Goal: Communication & Community: Share content

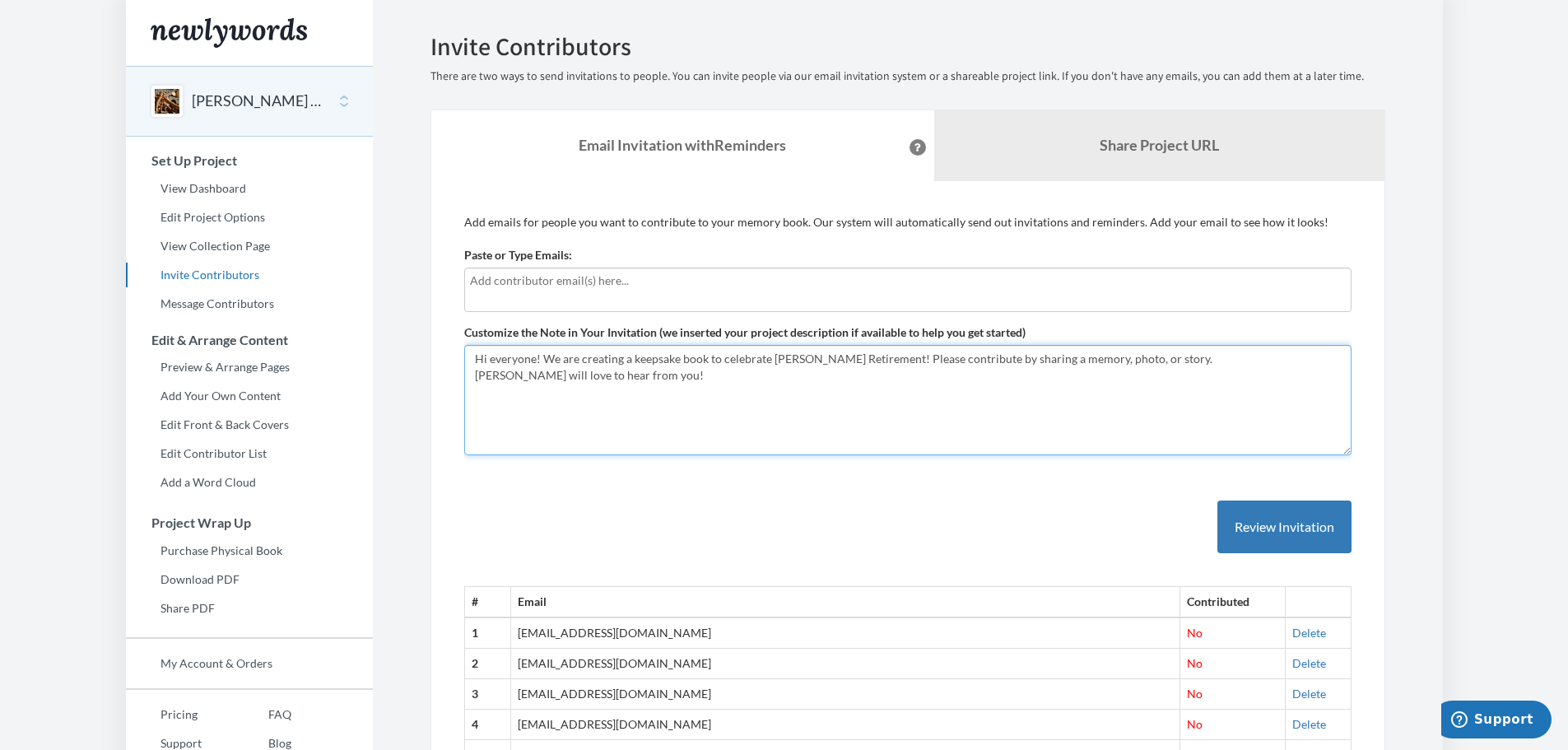
drag, startPoint x: 950, startPoint y: 358, endPoint x: 1005, endPoint y: 358, distance: 55.0
click at [1005, 359] on textarea "Hi everyone! We are creating a keepsake book to celebrate [PERSON_NAME] Retirem…" at bounding box center [908, 399] width 887 height 110
type textarea "Hi everyone! We are creating a keepsake book to celebrate [PERSON_NAME] Retirem…"
click at [573, 286] on input "text" at bounding box center [908, 281] width 875 height 18
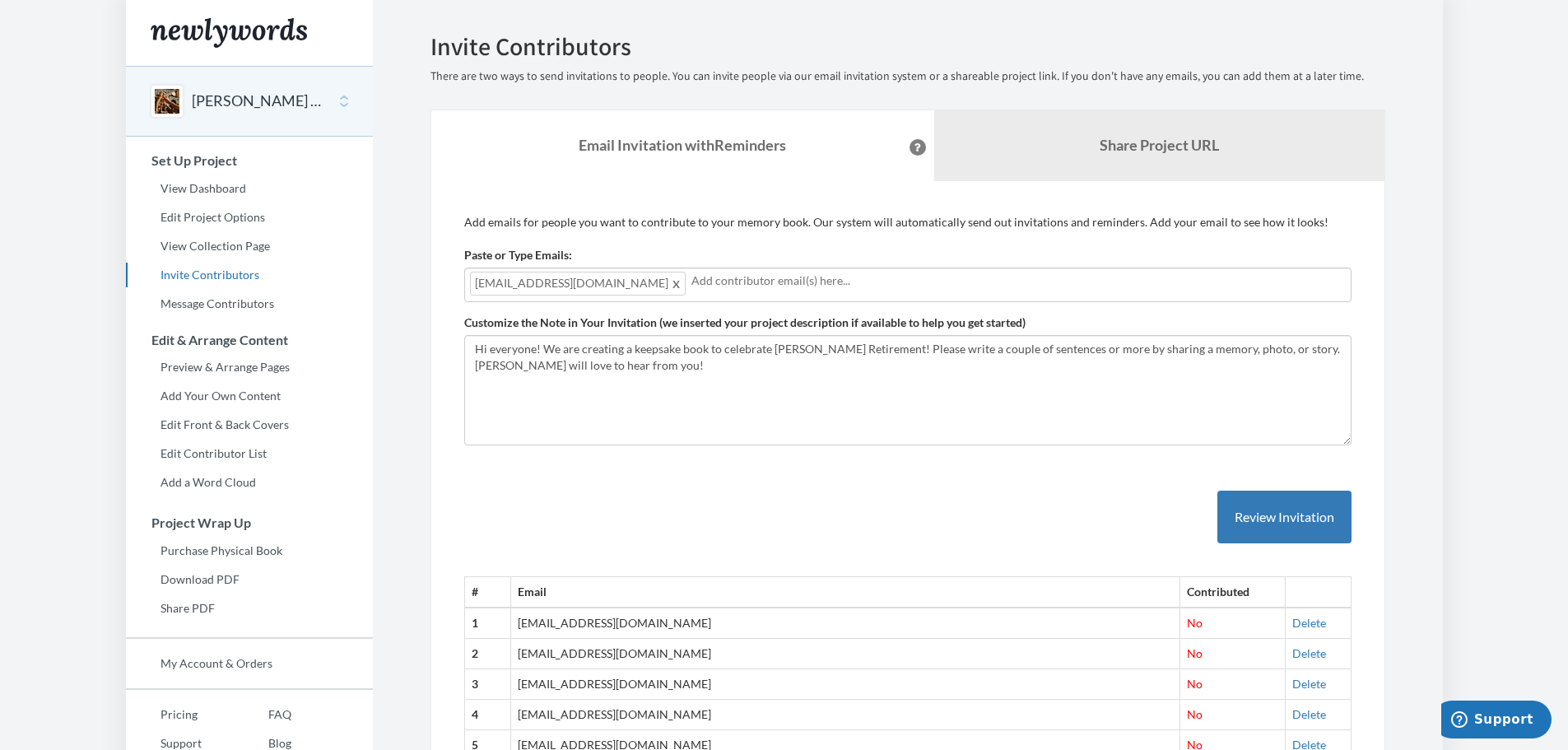
click at [1481, 322] on body "Main menu [PERSON_NAME] Retirement Gift Select a project [PERSON_NAME] Retireme…" at bounding box center [784, 375] width 1568 height 750
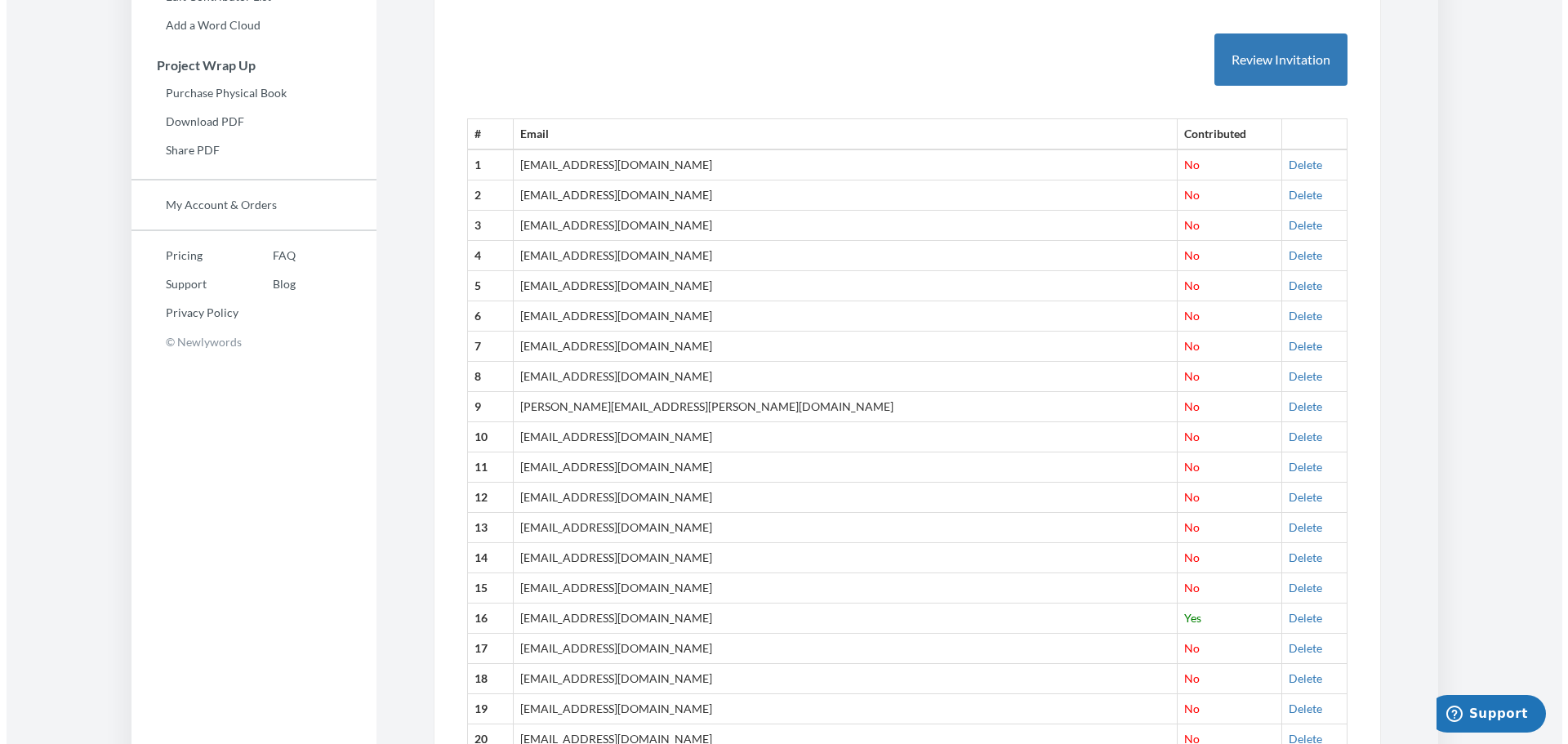
scroll to position [163, 0]
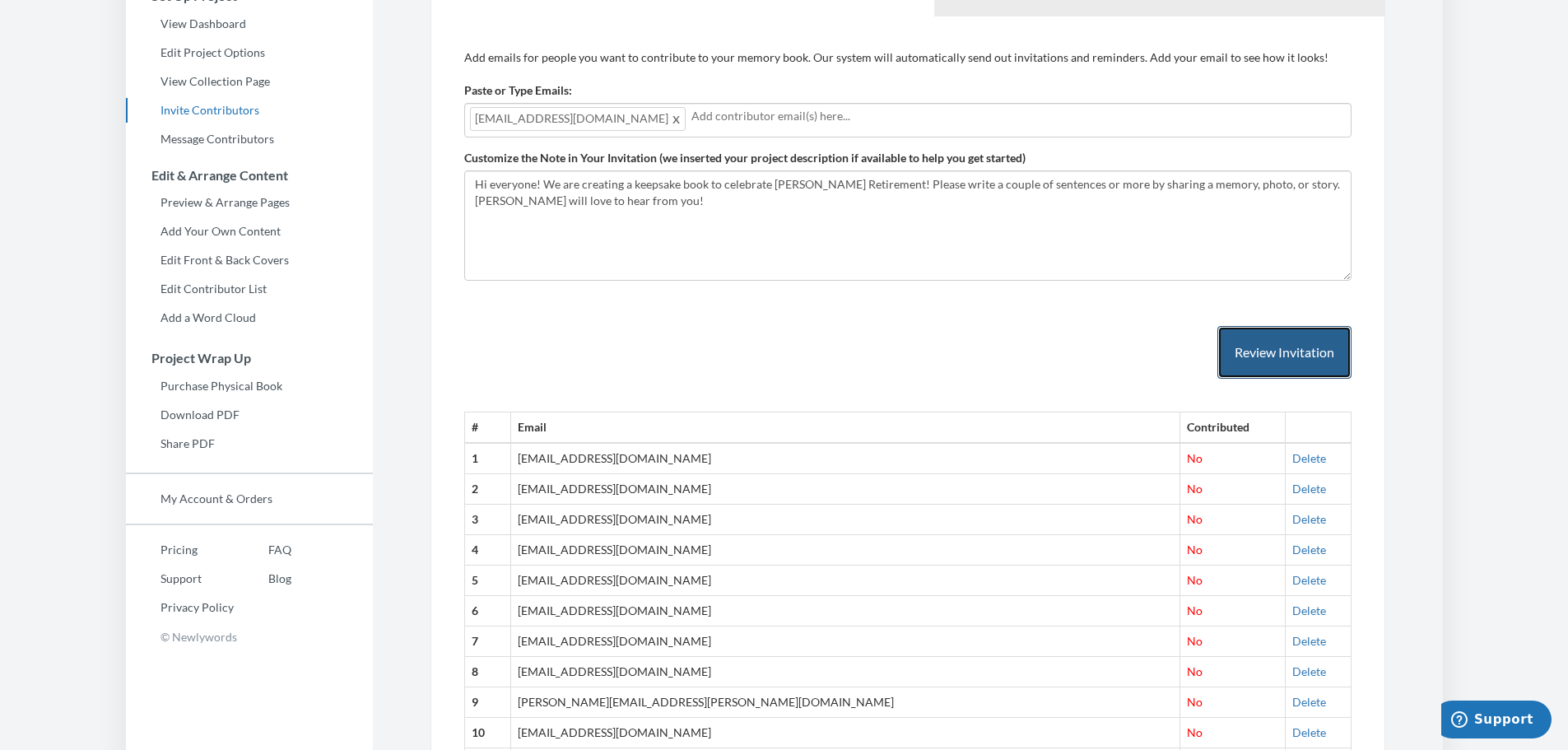
click at [1309, 356] on button "Review Invitation" at bounding box center [1284, 353] width 134 height 54
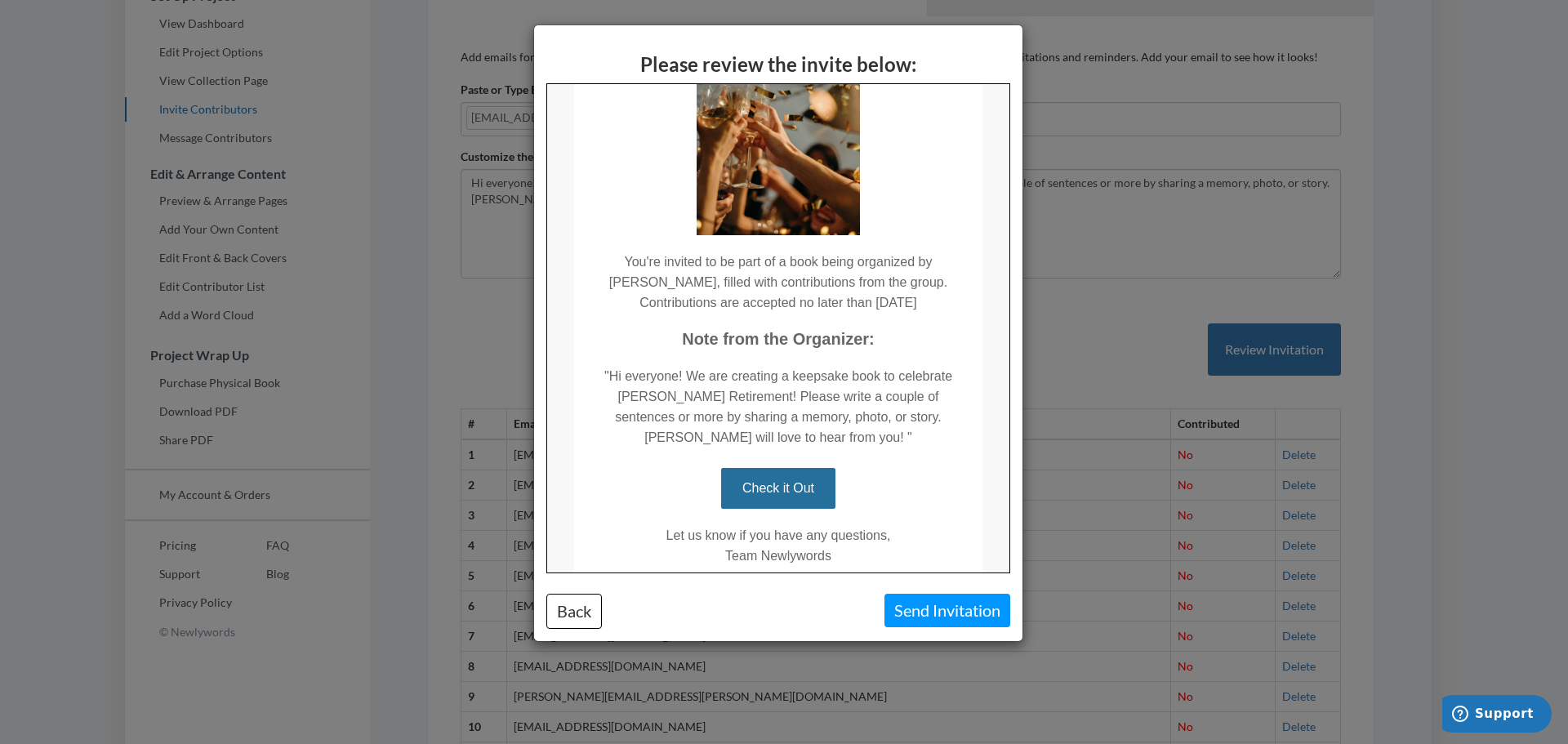
scroll to position [194, 0]
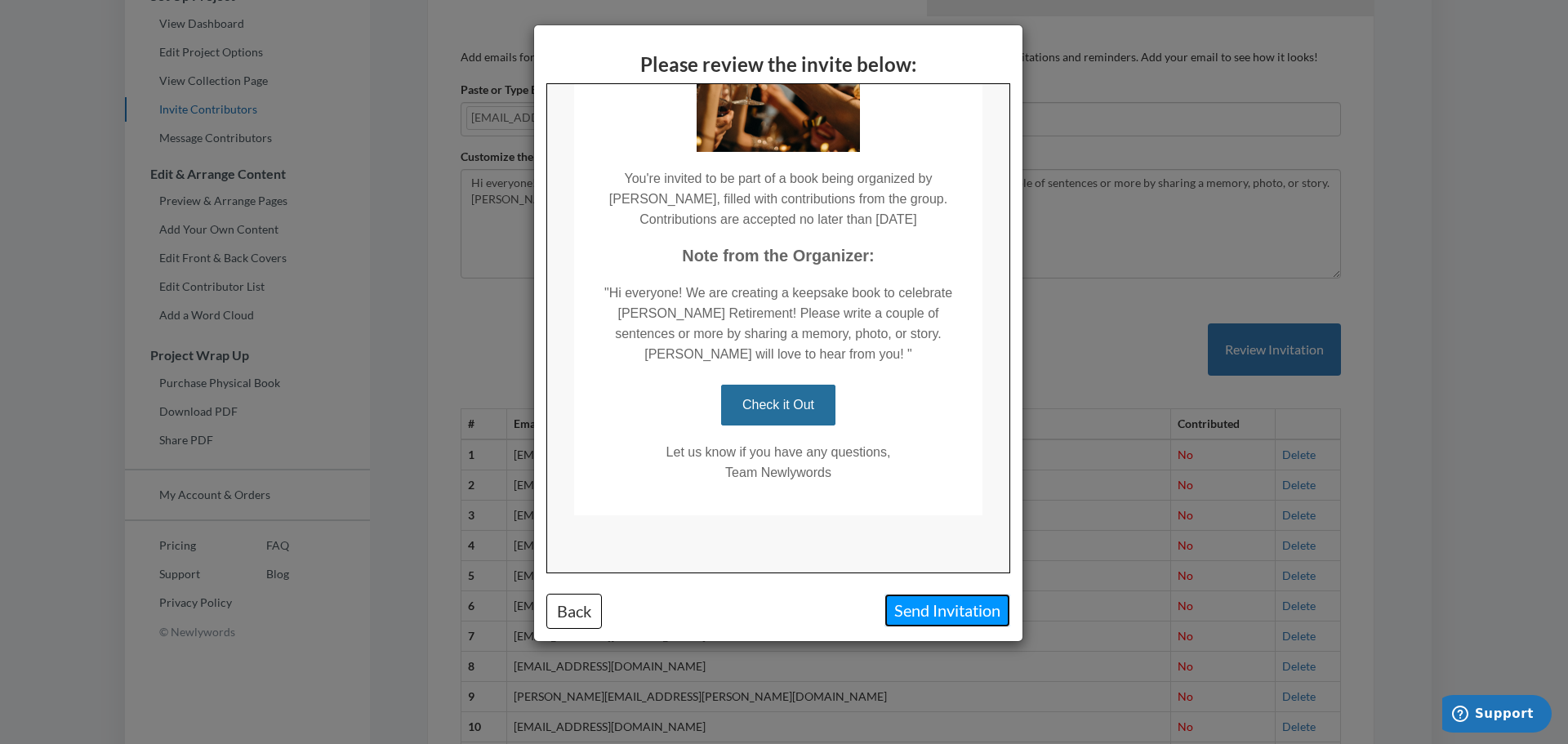
click at [932, 607] on button "Send Invitation" at bounding box center [947, 610] width 126 height 34
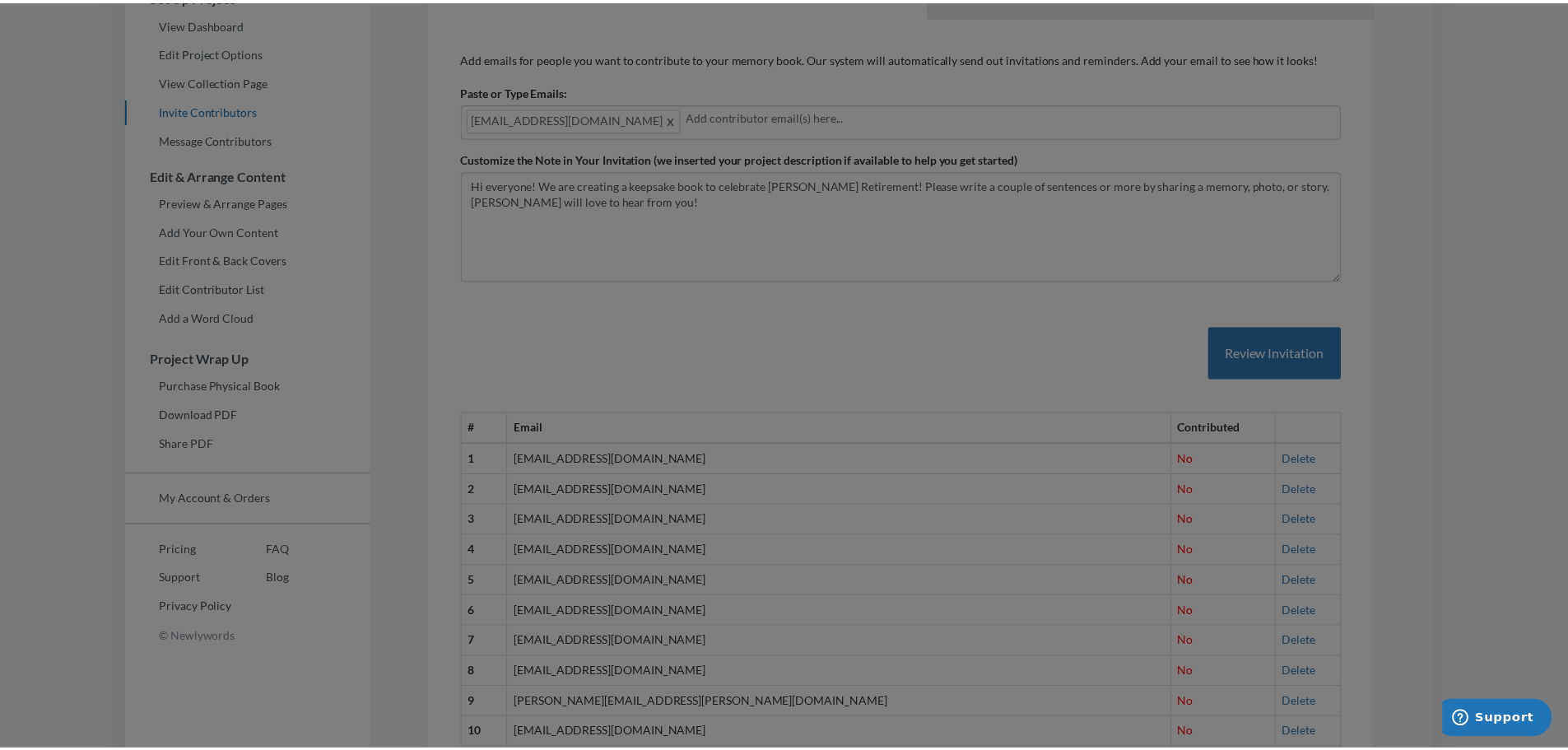
scroll to position [0, 0]
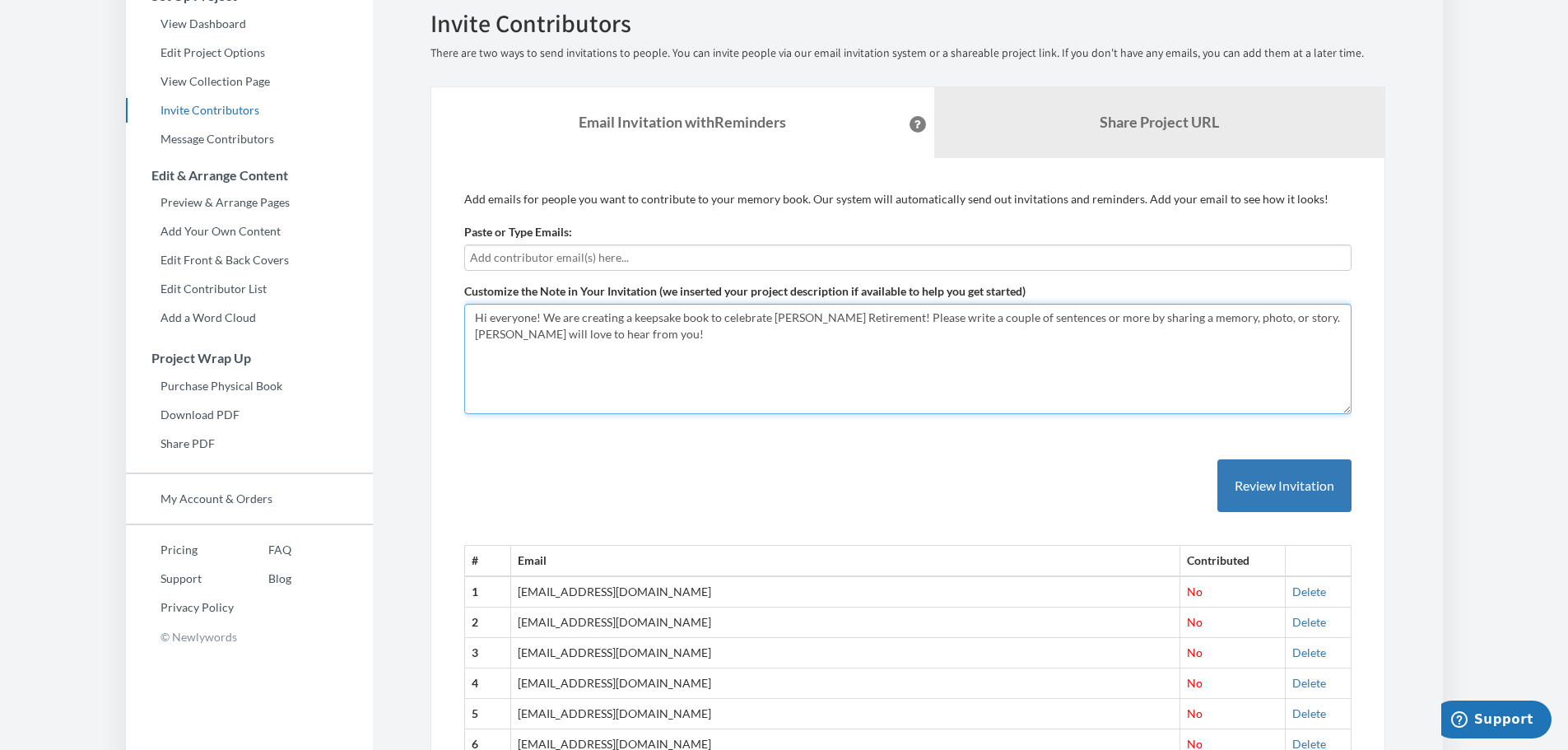
drag, startPoint x: 542, startPoint y: 317, endPoint x: 452, endPoint y: 316, distance: 90.0
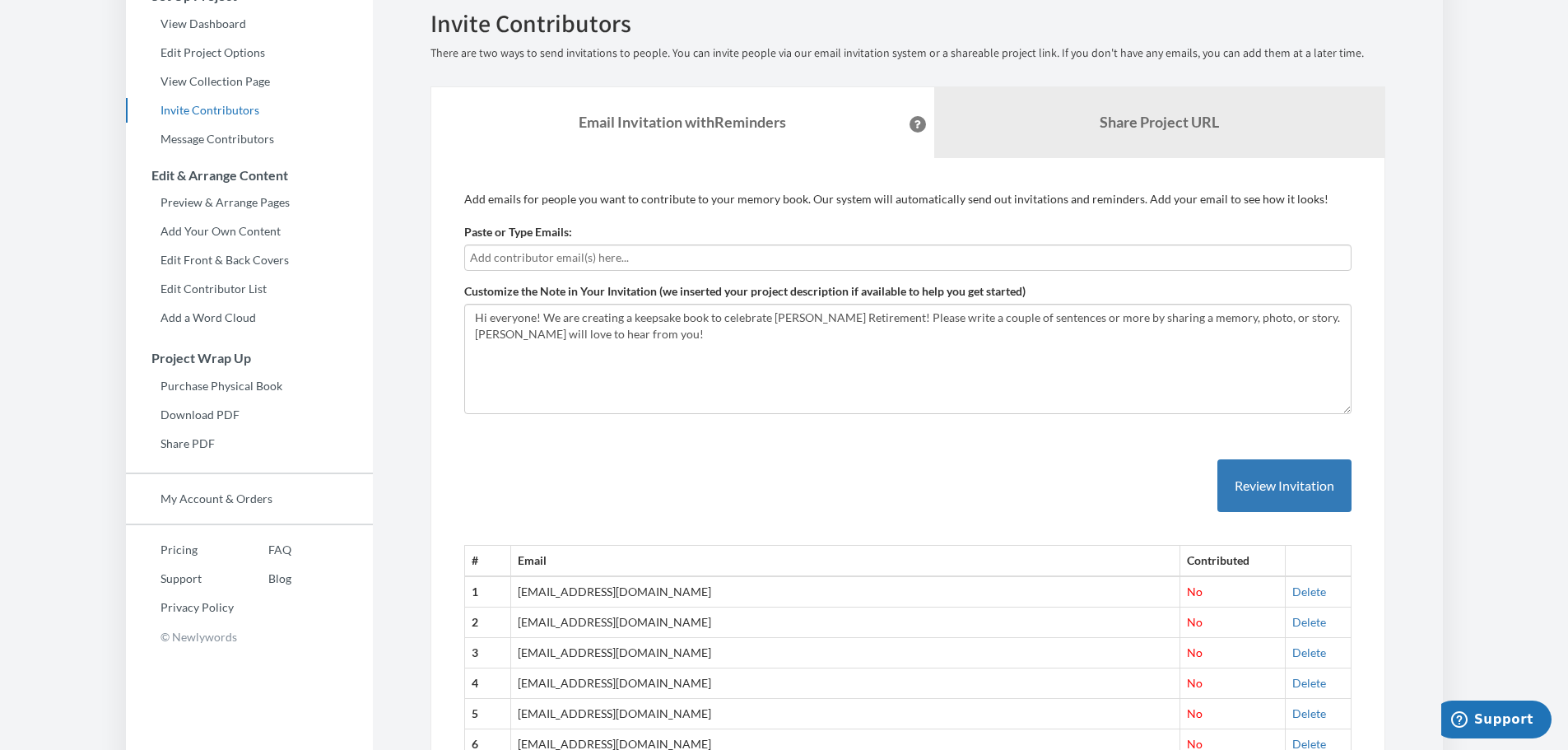
click at [1456, 308] on body "Main menu [PERSON_NAME] Retirement Gift Select a project [PERSON_NAME] Retireme…" at bounding box center [784, 211] width 1568 height 750
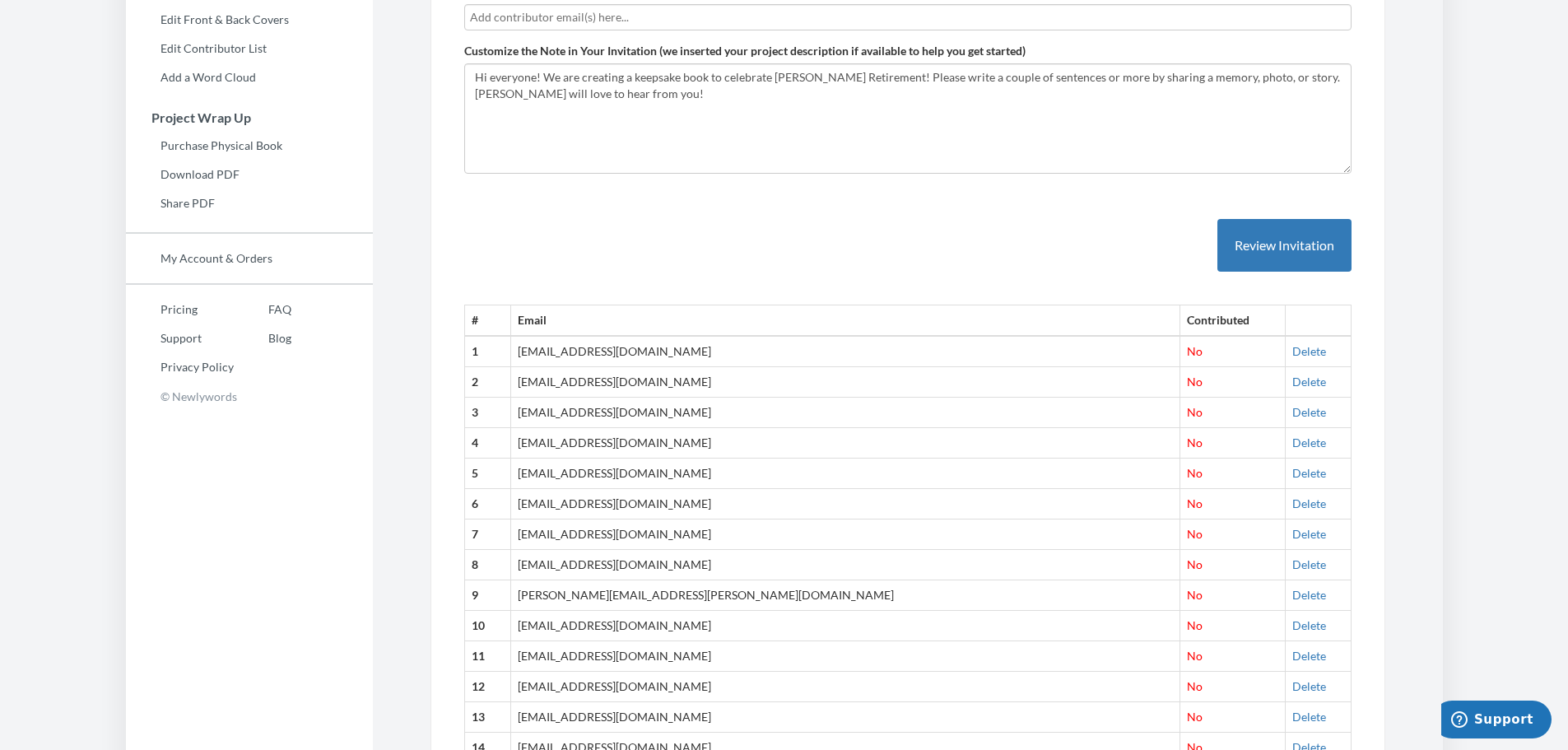
scroll to position [741, 0]
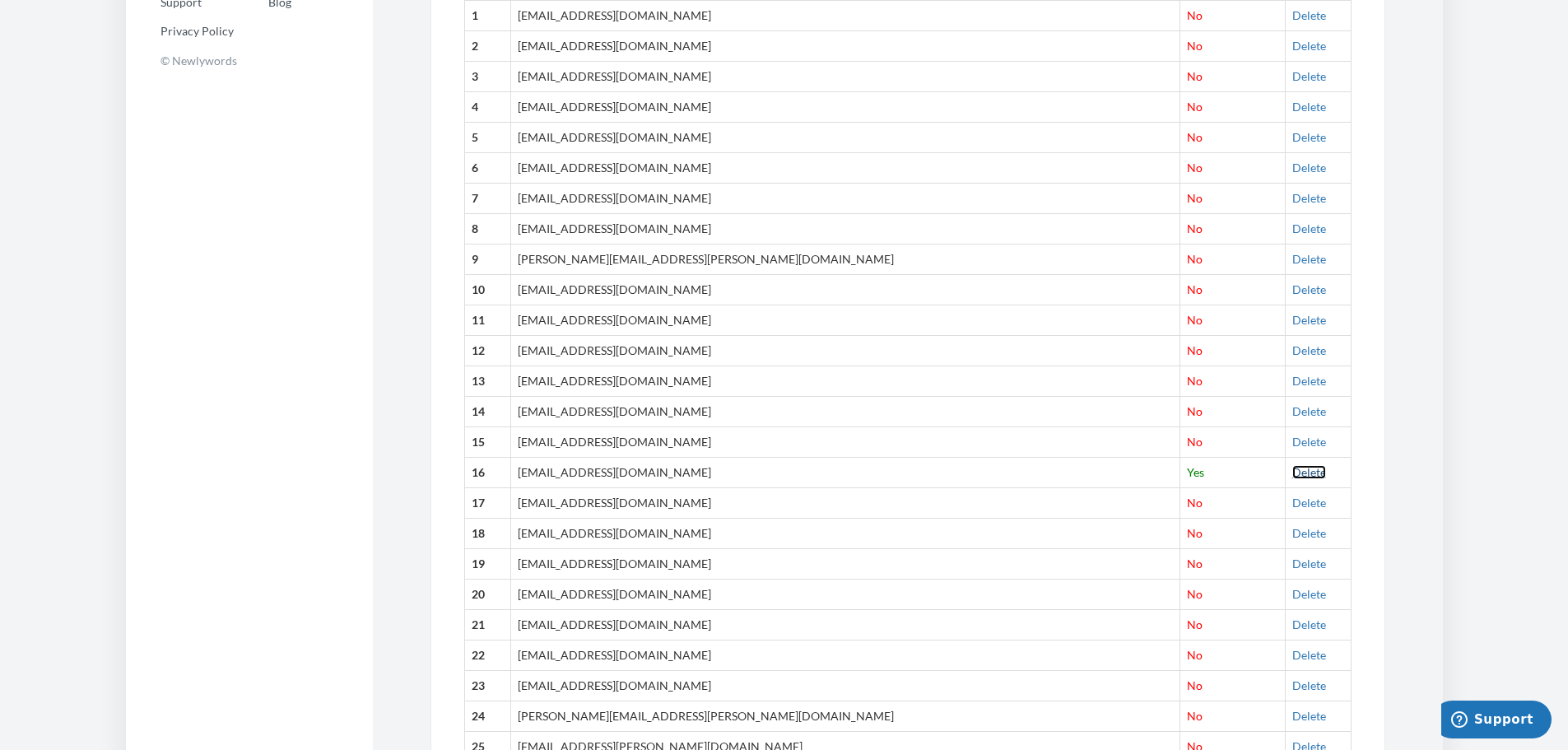
drag, startPoint x: 1250, startPoint y: 471, endPoint x: 873, endPoint y: 70, distance: 550.4
click at [1292, 471] on link "Delete" at bounding box center [1309, 471] width 34 height 14
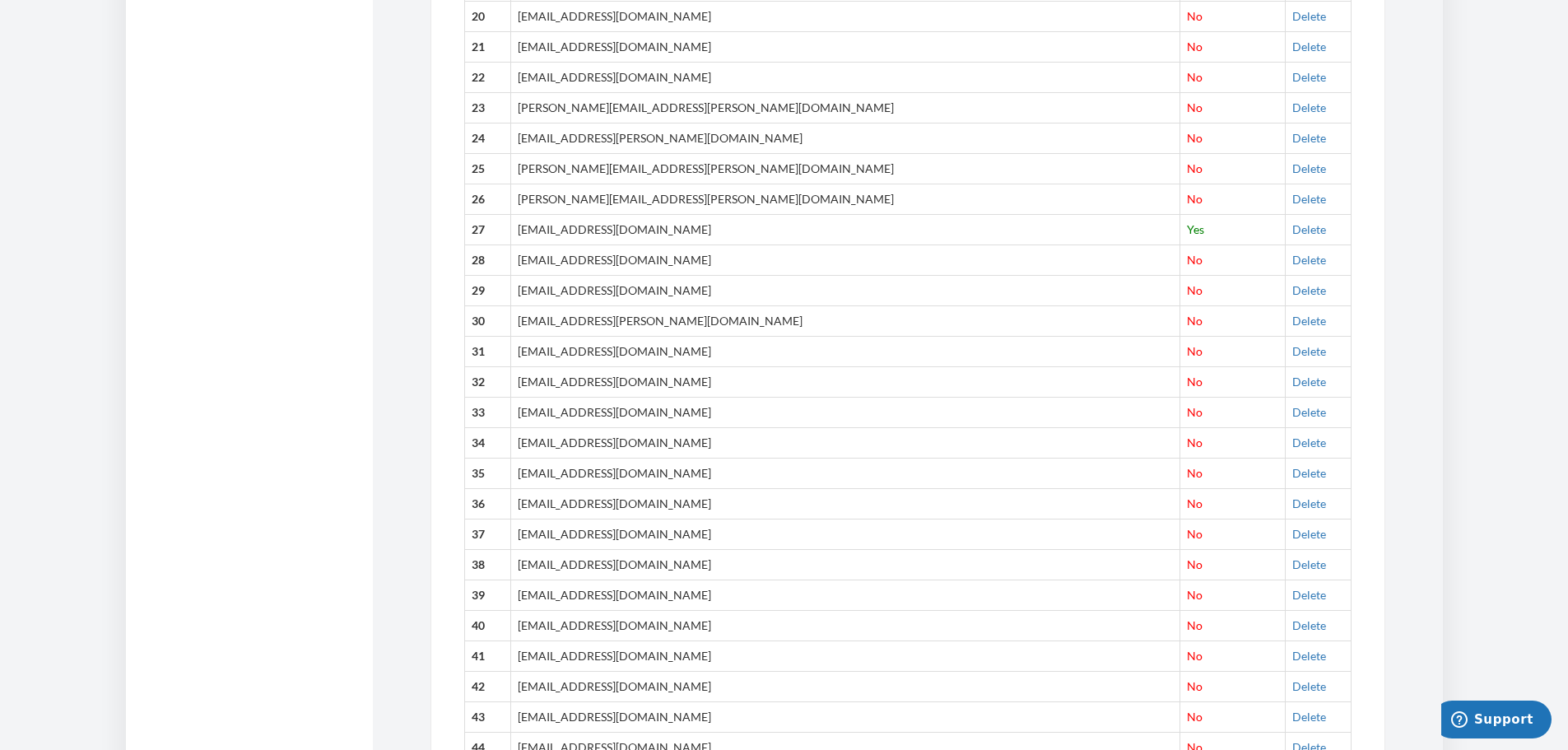
scroll to position [1317, 0]
click at [1292, 233] on link "Delete" at bounding box center [1309, 230] width 34 height 14
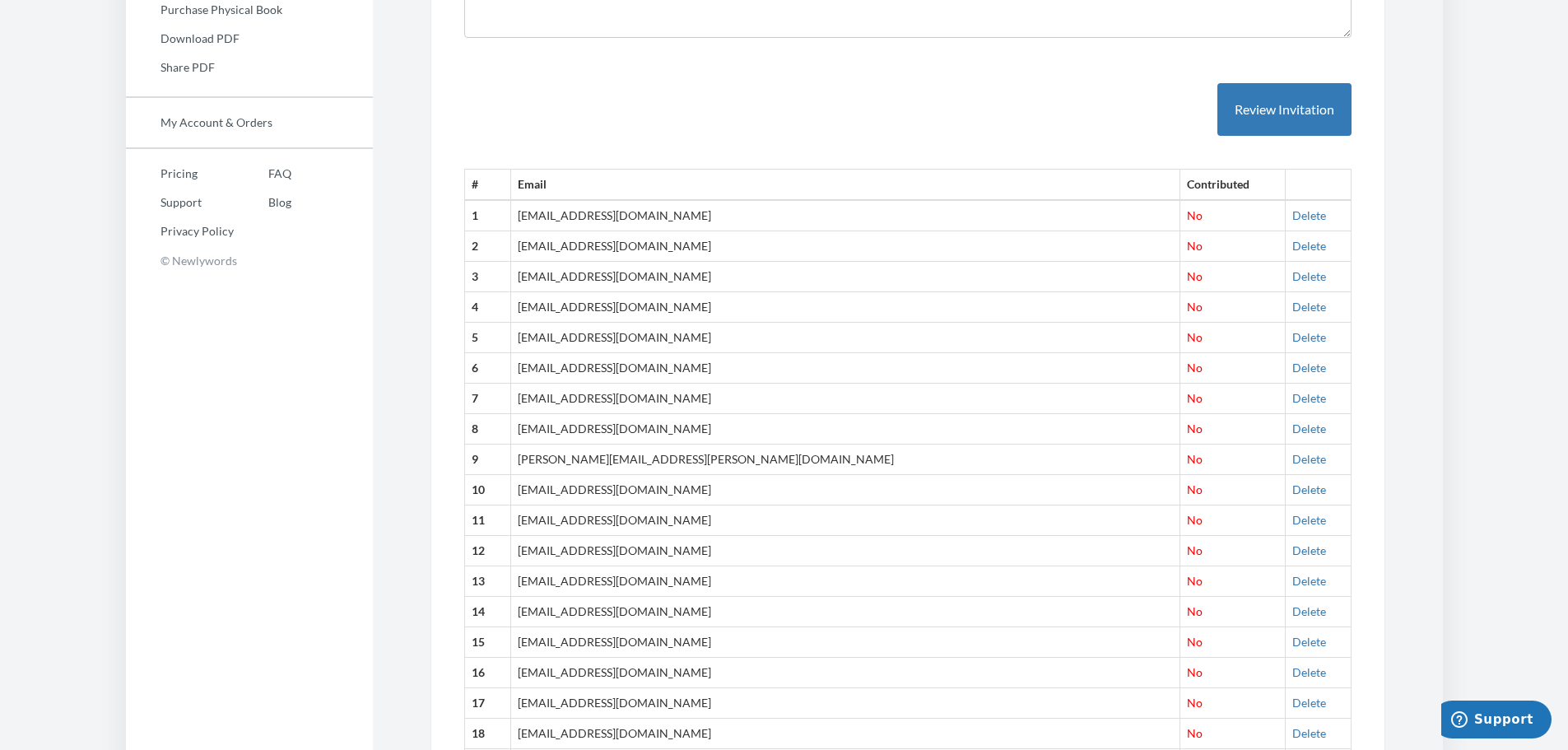
scroll to position [0, 0]
